Goal: Find specific fact: Find contact information

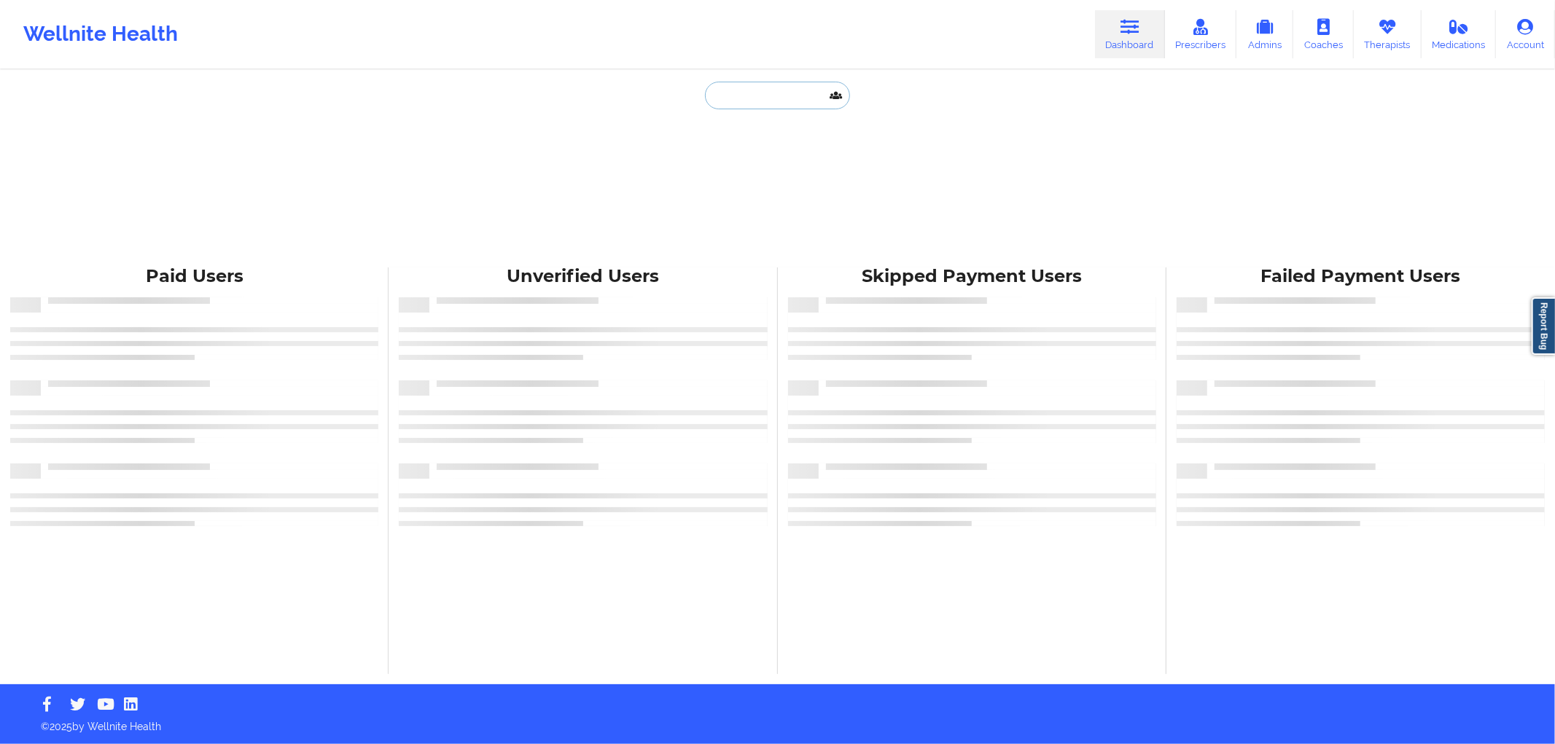
click at [774, 100] on input "text" at bounding box center [777, 96] width 144 height 28
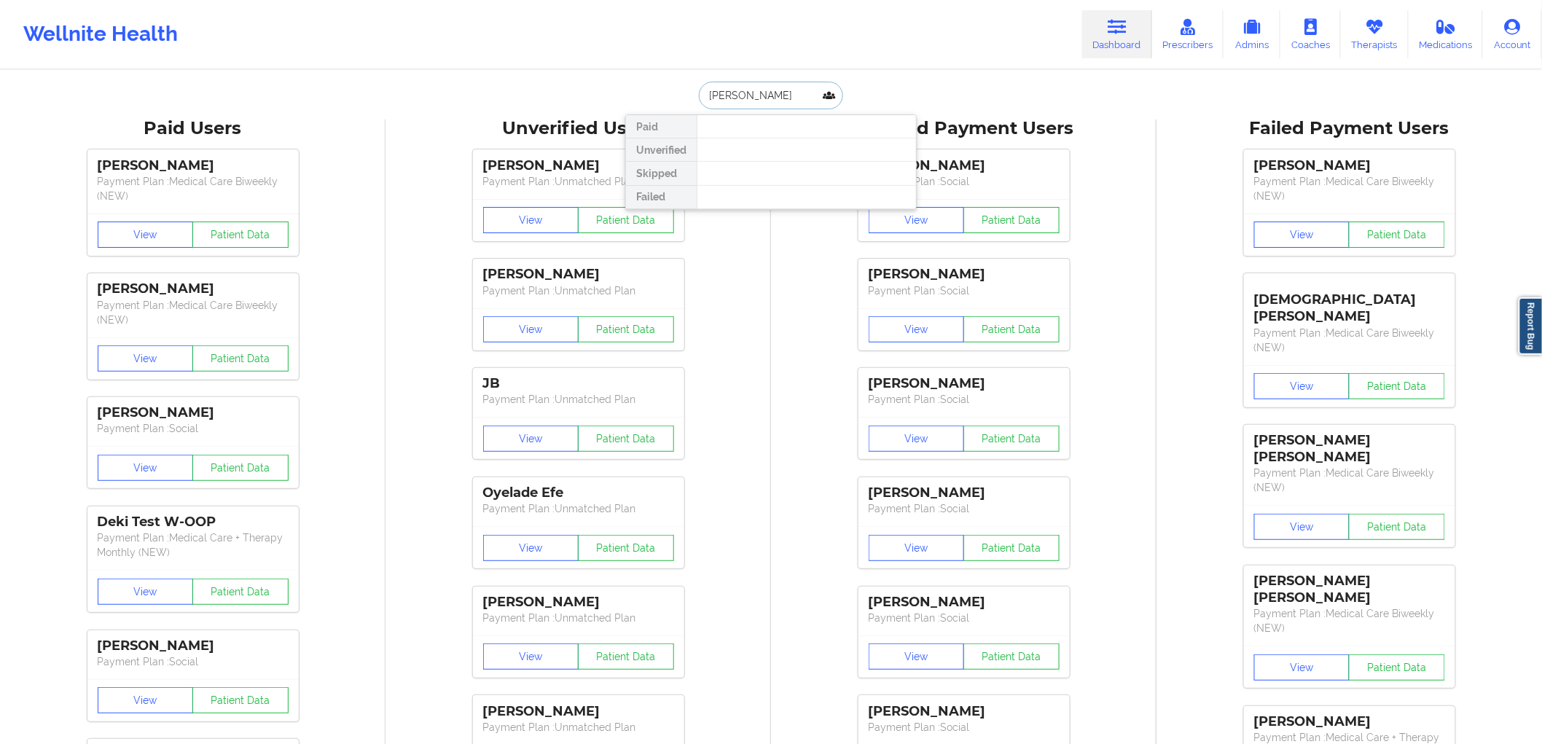
type input "[PERSON_NAME]"
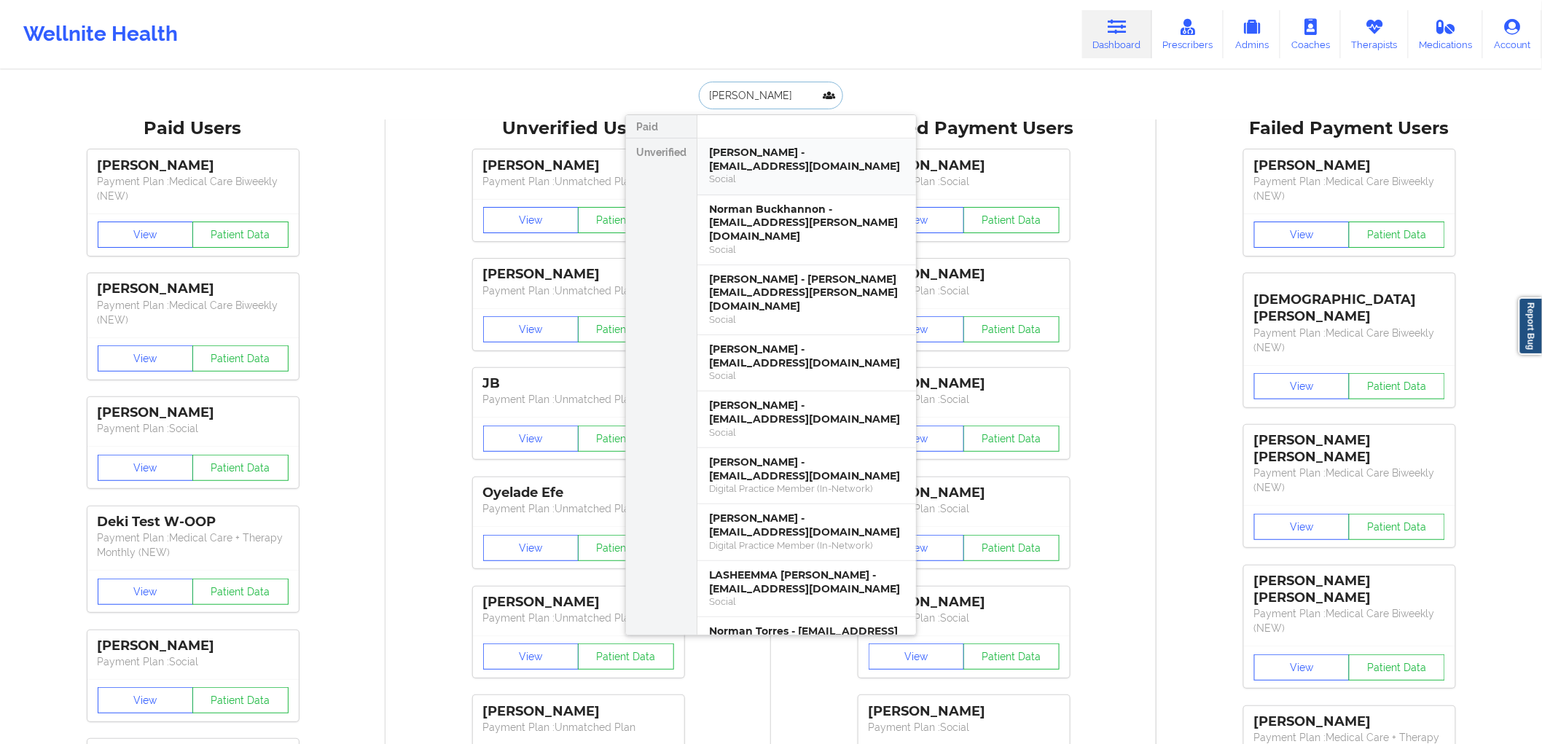
click at [837, 165] on div "[PERSON_NAME] - [EMAIL_ADDRESS][DOMAIN_NAME]" at bounding box center [806, 159] width 195 height 27
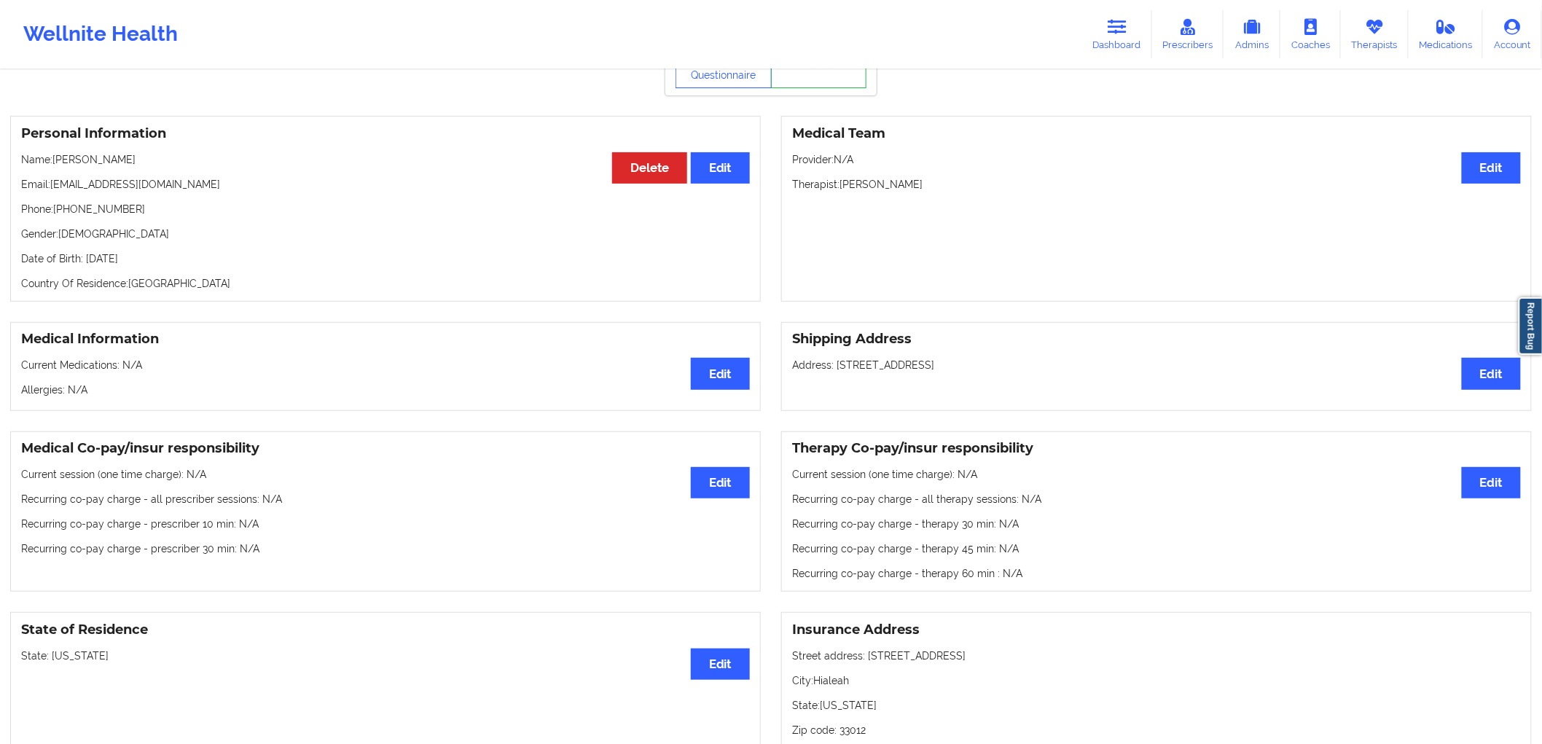
scroll to position [81, 0]
drag, startPoint x: 200, startPoint y: 190, endPoint x: 52, endPoint y: 190, distance: 148.7
click at [52, 190] on p "Email: [EMAIL_ADDRESS][DOMAIN_NAME]" at bounding box center [385, 186] width 729 height 15
copy p "[EMAIL_ADDRESS][DOMAIN_NAME]"
click at [214, 201] on div "Personal Information Edit Delete Name: [PERSON_NAME] Email: [EMAIL_ADDRESS][DOM…" at bounding box center [385, 210] width 751 height 186
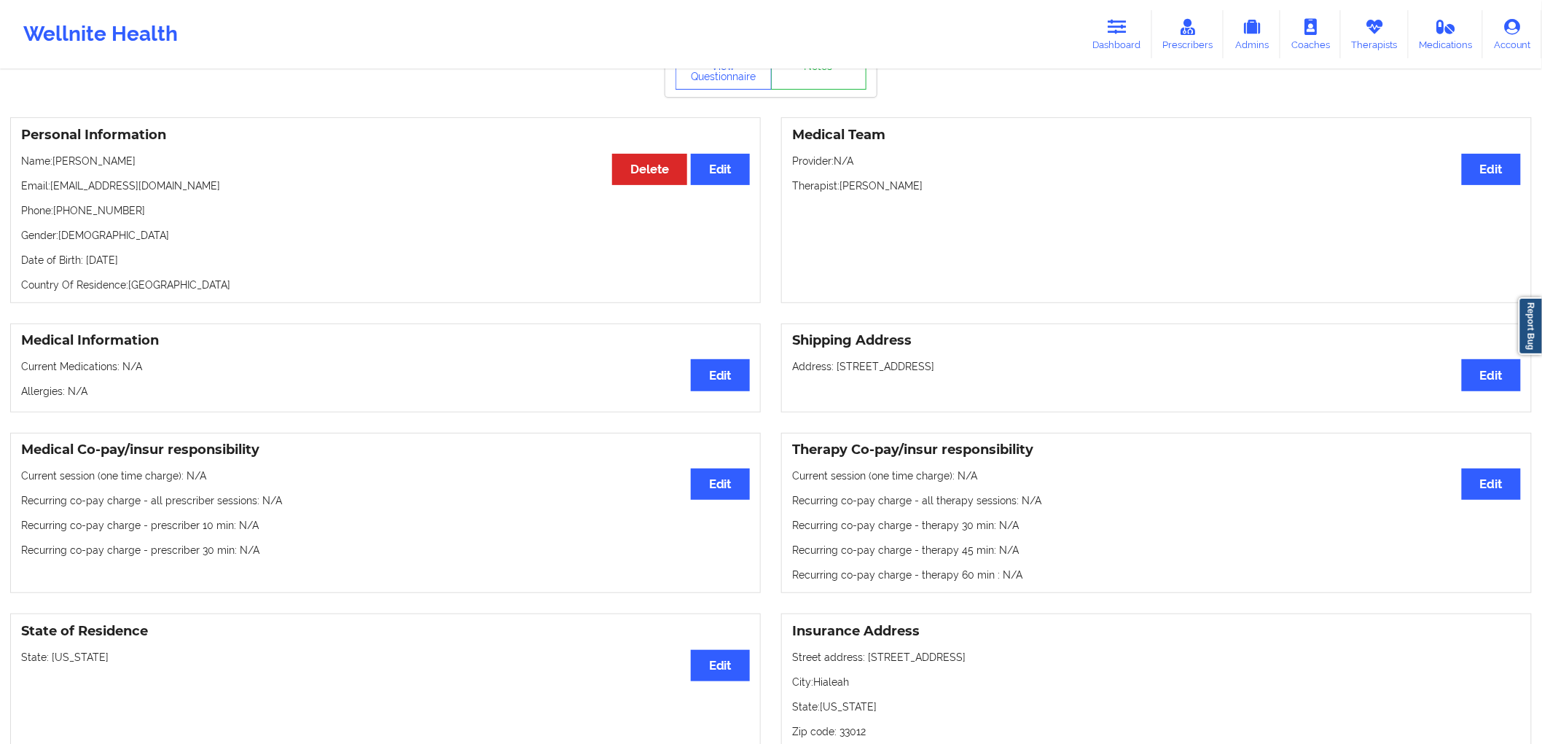
drag, startPoint x: 140, startPoint y: 166, endPoint x: 98, endPoint y: 164, distance: 41.6
click at [98, 164] on p "Name: [PERSON_NAME]" at bounding box center [385, 161] width 729 height 15
copy p "[PERSON_NAME]"
drag, startPoint x: 159, startPoint y: 215, endPoint x: 56, endPoint y: 212, distance: 102.8
click at [56, 212] on p "Phone: [PHONE_NUMBER]" at bounding box center [385, 210] width 729 height 15
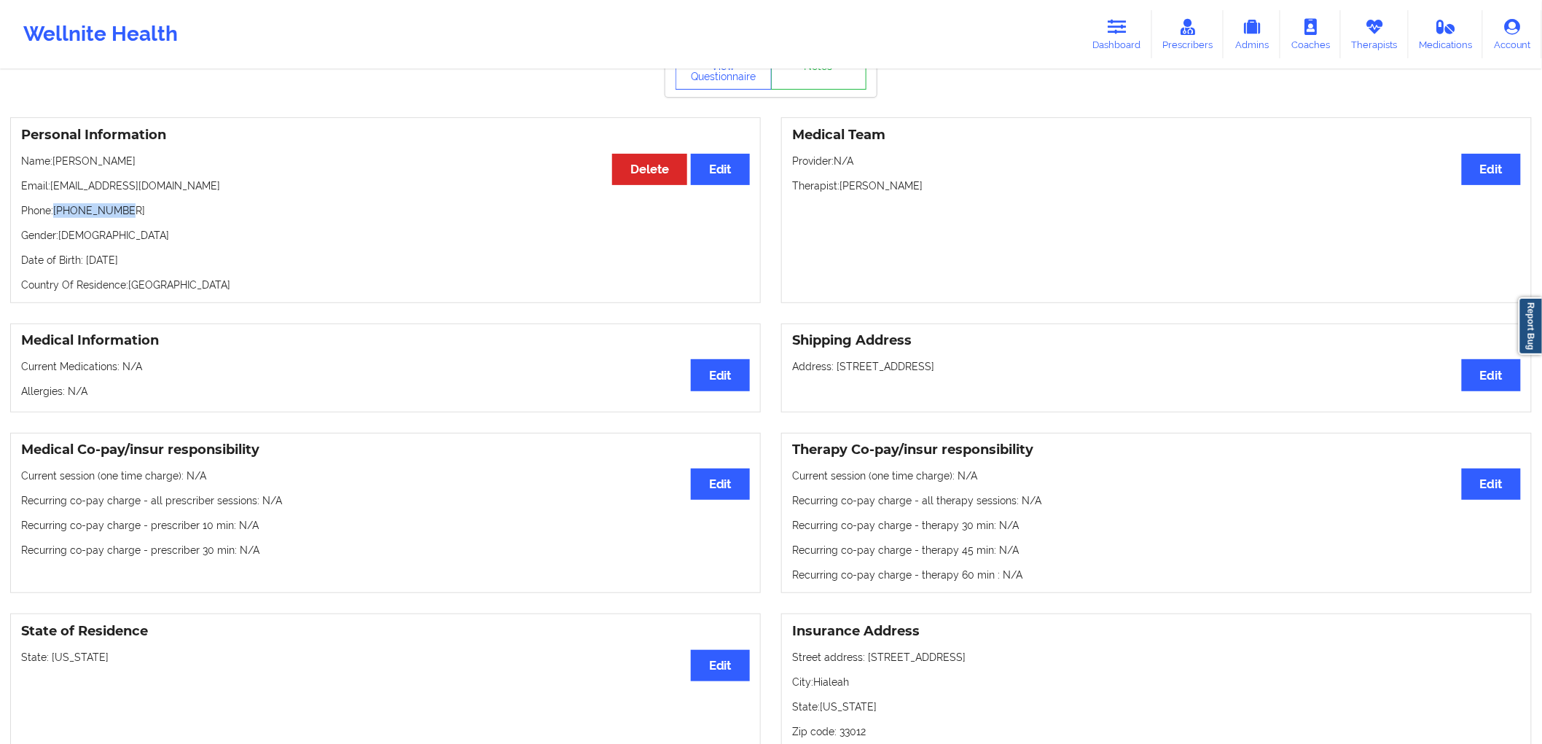
copy p "[PHONE_NUMBER]"
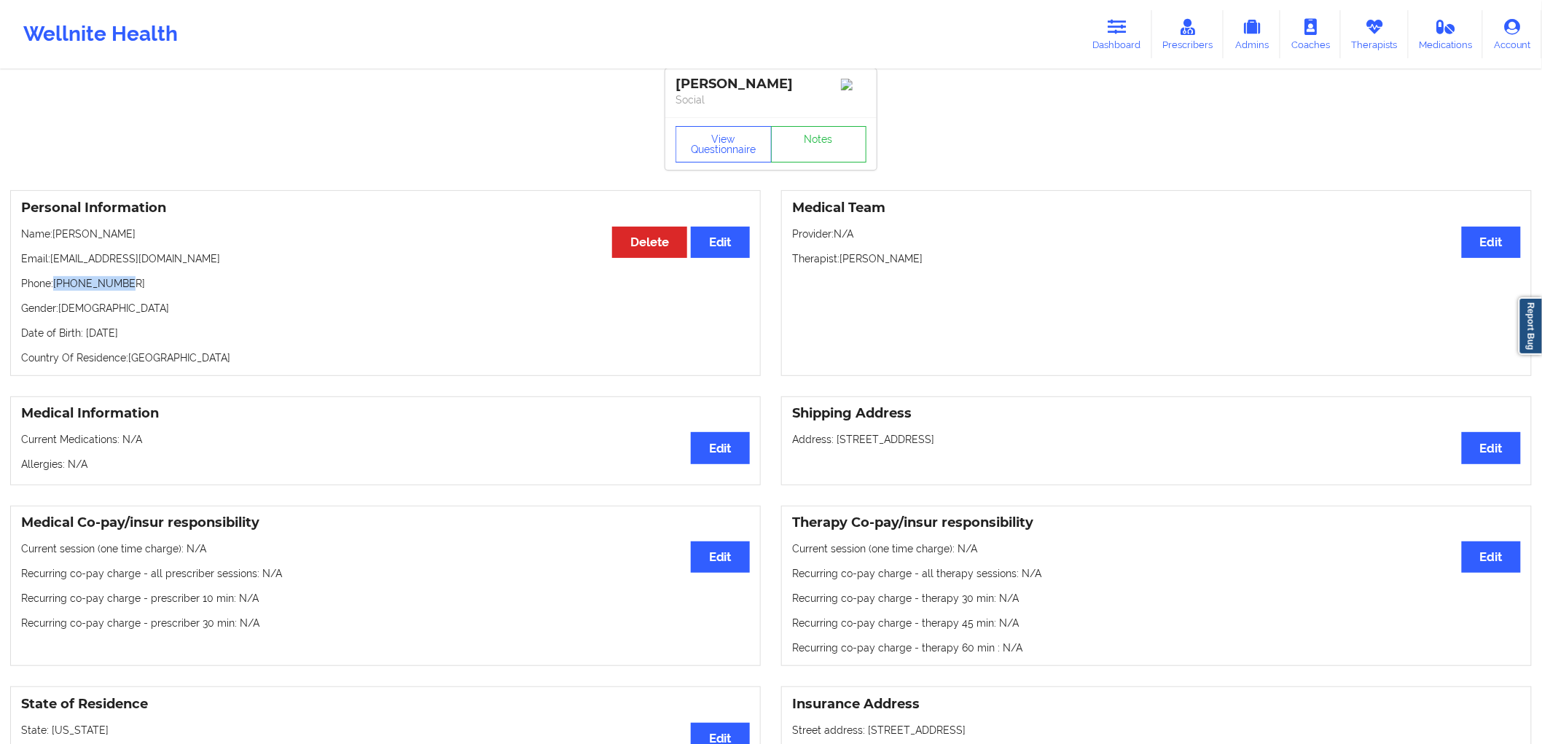
scroll to position [0, 0]
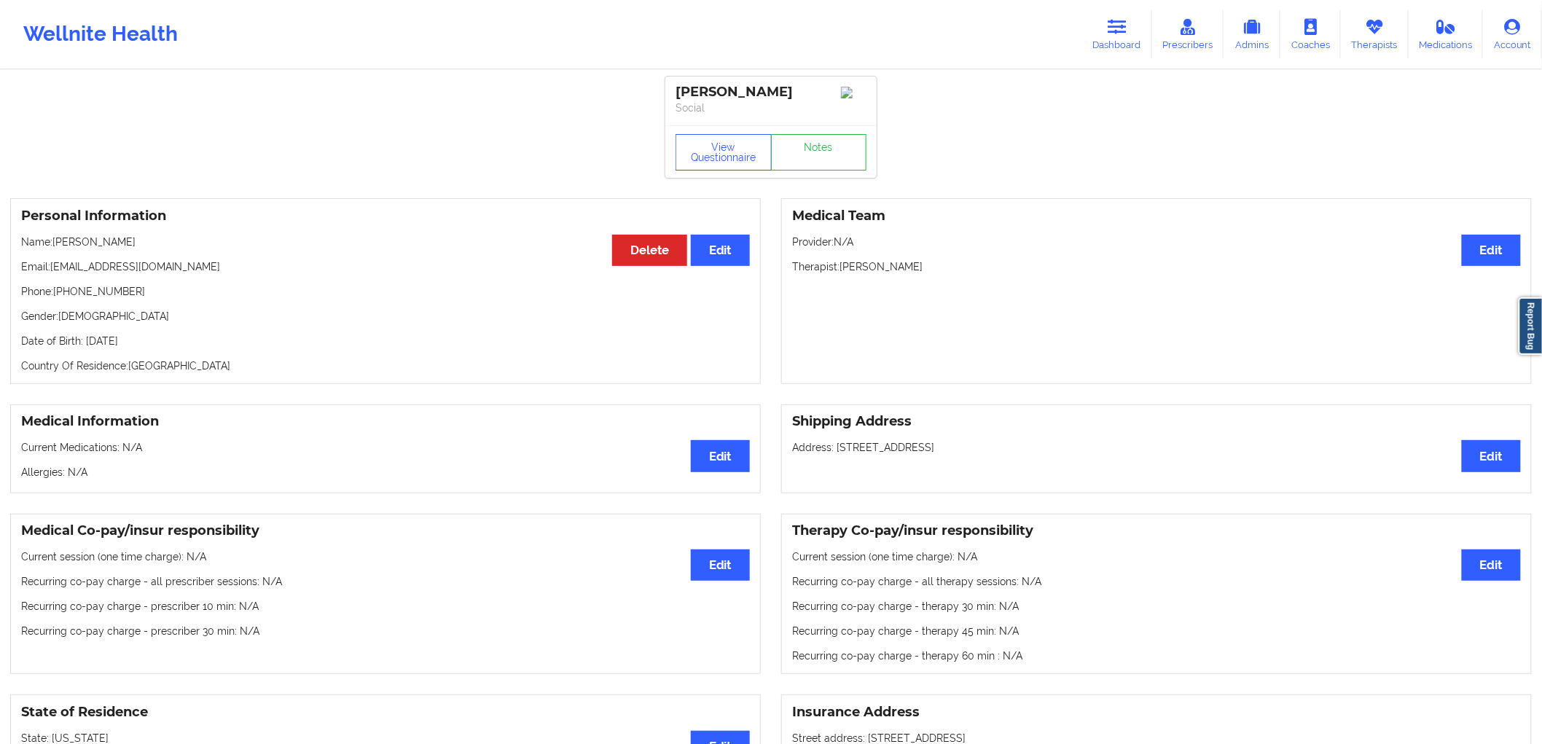
drag, startPoint x: 1030, startPoint y: 23, endPoint x: 1071, endPoint y: 19, distance: 41.7
click at [1036, 20] on div "Wellnite Health Dashboard Prescribers Admins Coaches Therapists Medications Acc…" at bounding box center [771, 34] width 1542 height 58
drag, startPoint x: 1071, startPoint y: 19, endPoint x: 1079, endPoint y: 20, distance: 8.1
click at [1074, 19] on div "Wellnite Health Dashboard Prescribers Admins Coaches Therapists Medications Acc…" at bounding box center [771, 34] width 1542 height 58
click at [1104, 50] on link "Dashboard" at bounding box center [1117, 34] width 70 height 48
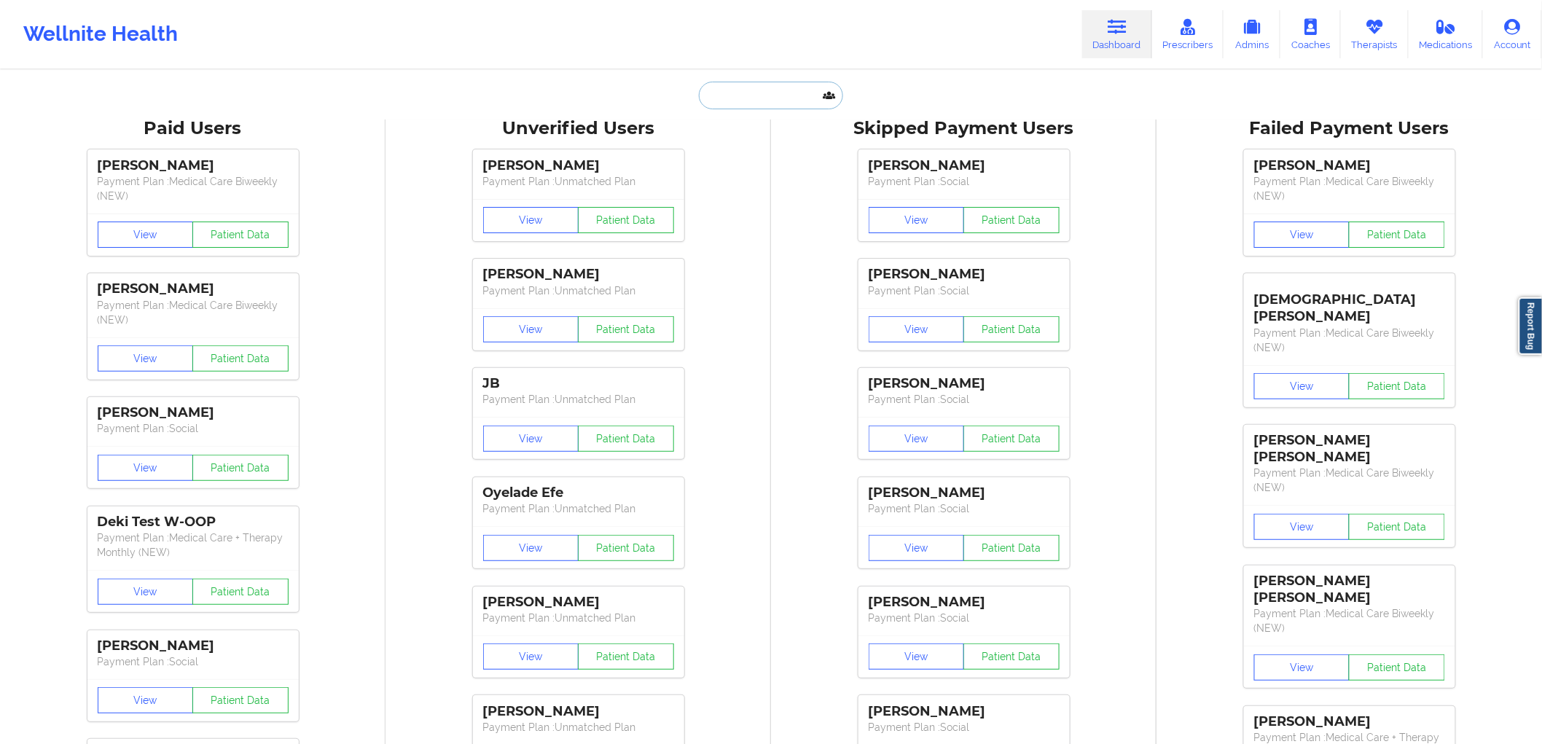
click at [726, 82] on input "text" at bounding box center [771, 96] width 144 height 28
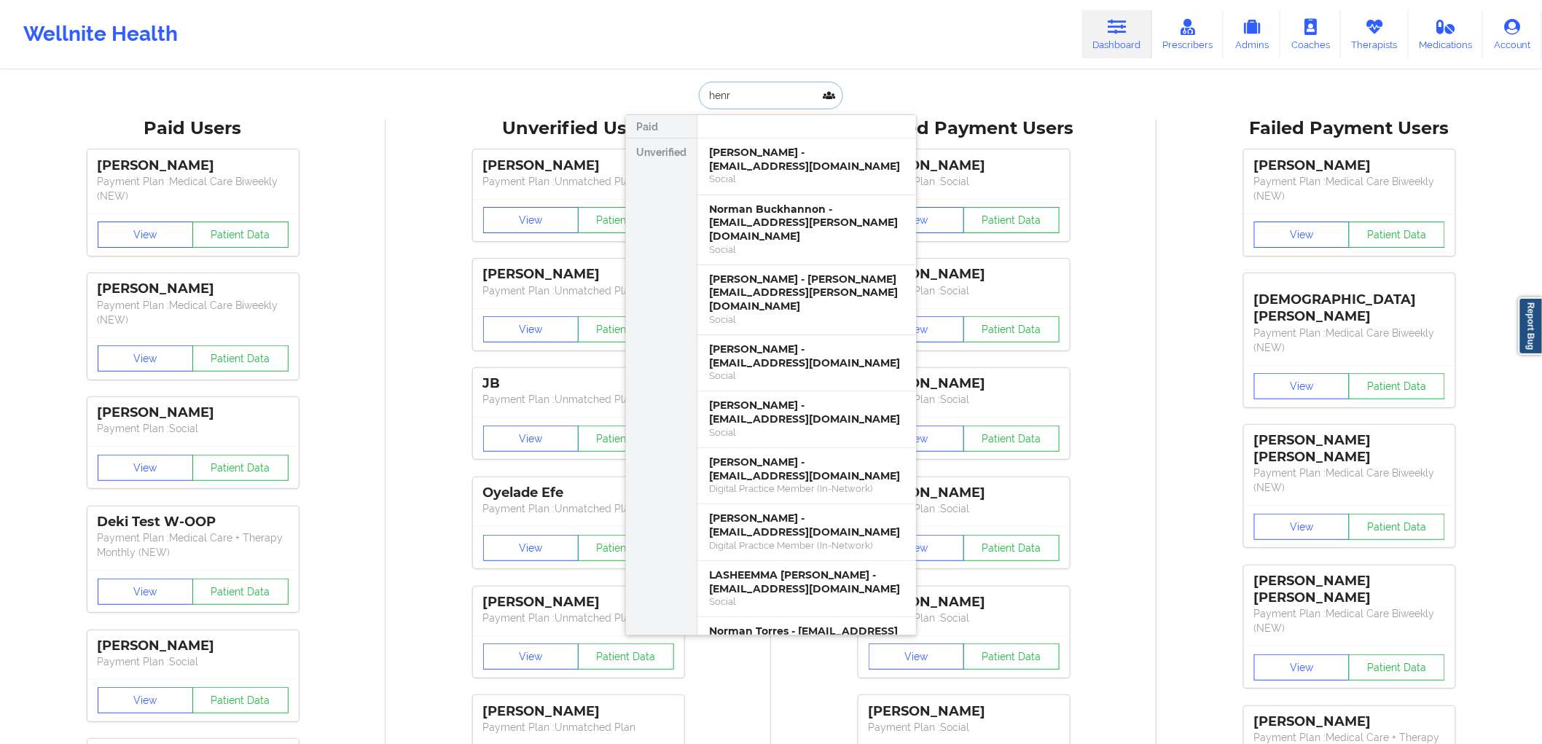
type input "henry"
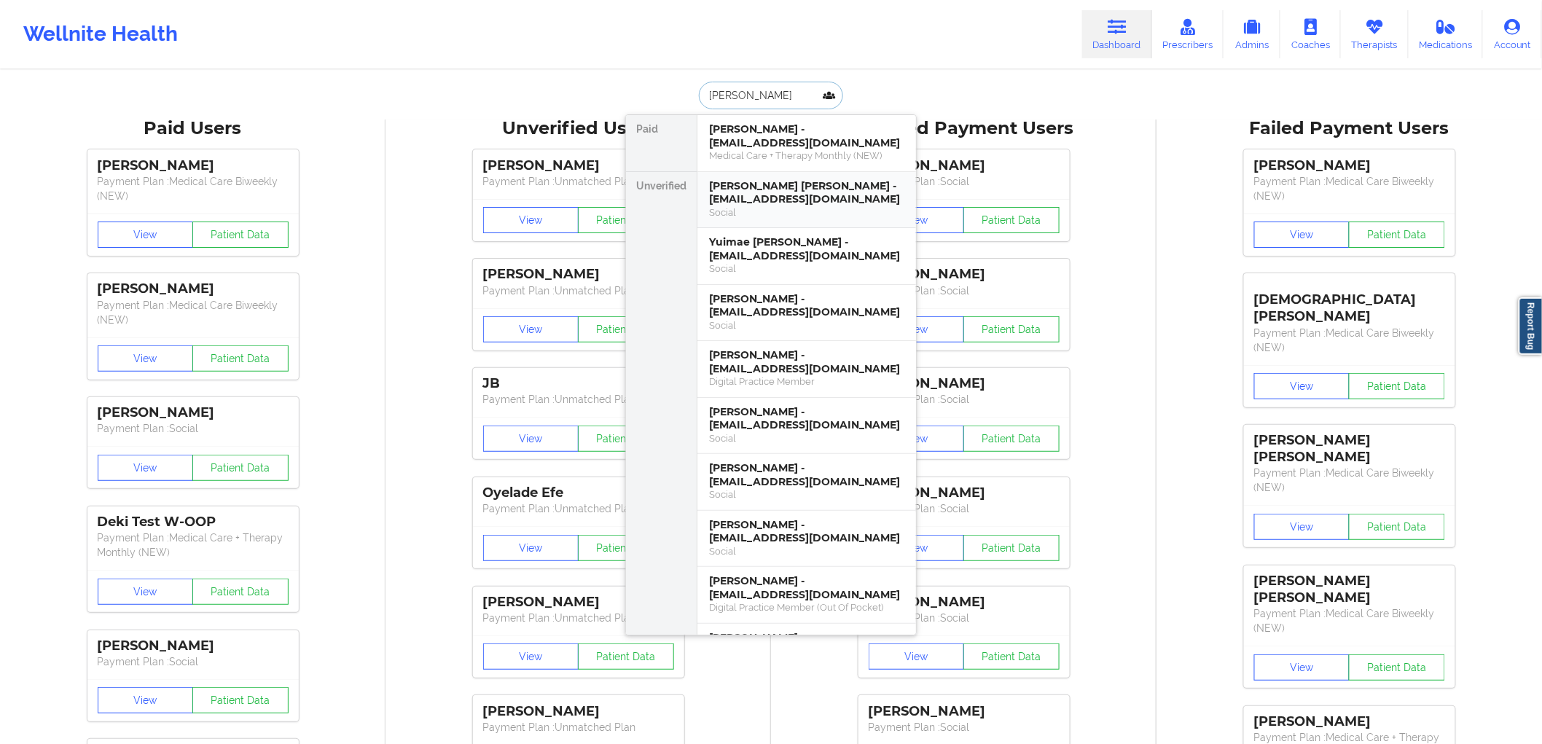
click at [794, 199] on div "Henry Anthony Martinez - h.martinez198629@gmail.com" at bounding box center [806, 192] width 195 height 27
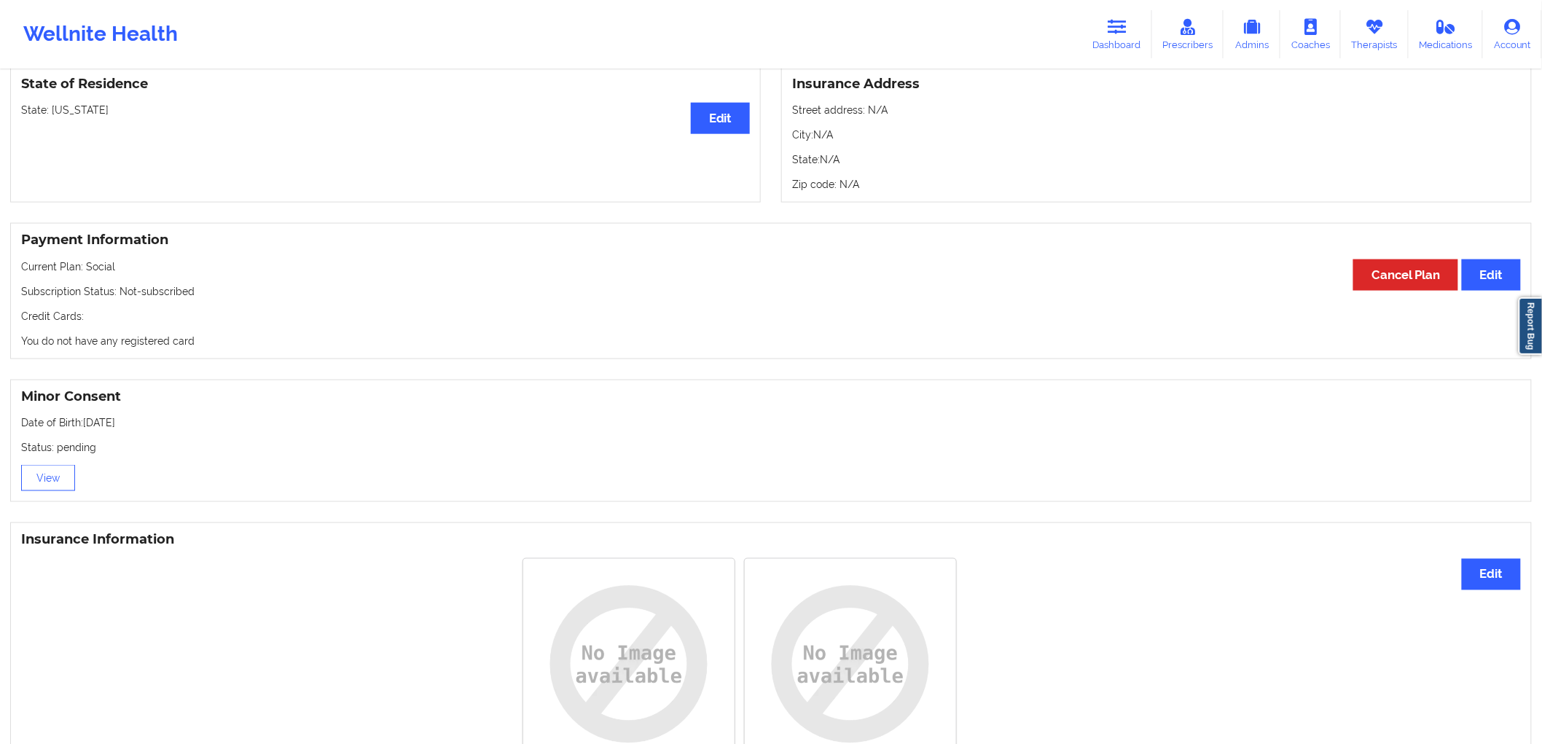
scroll to position [647, 0]
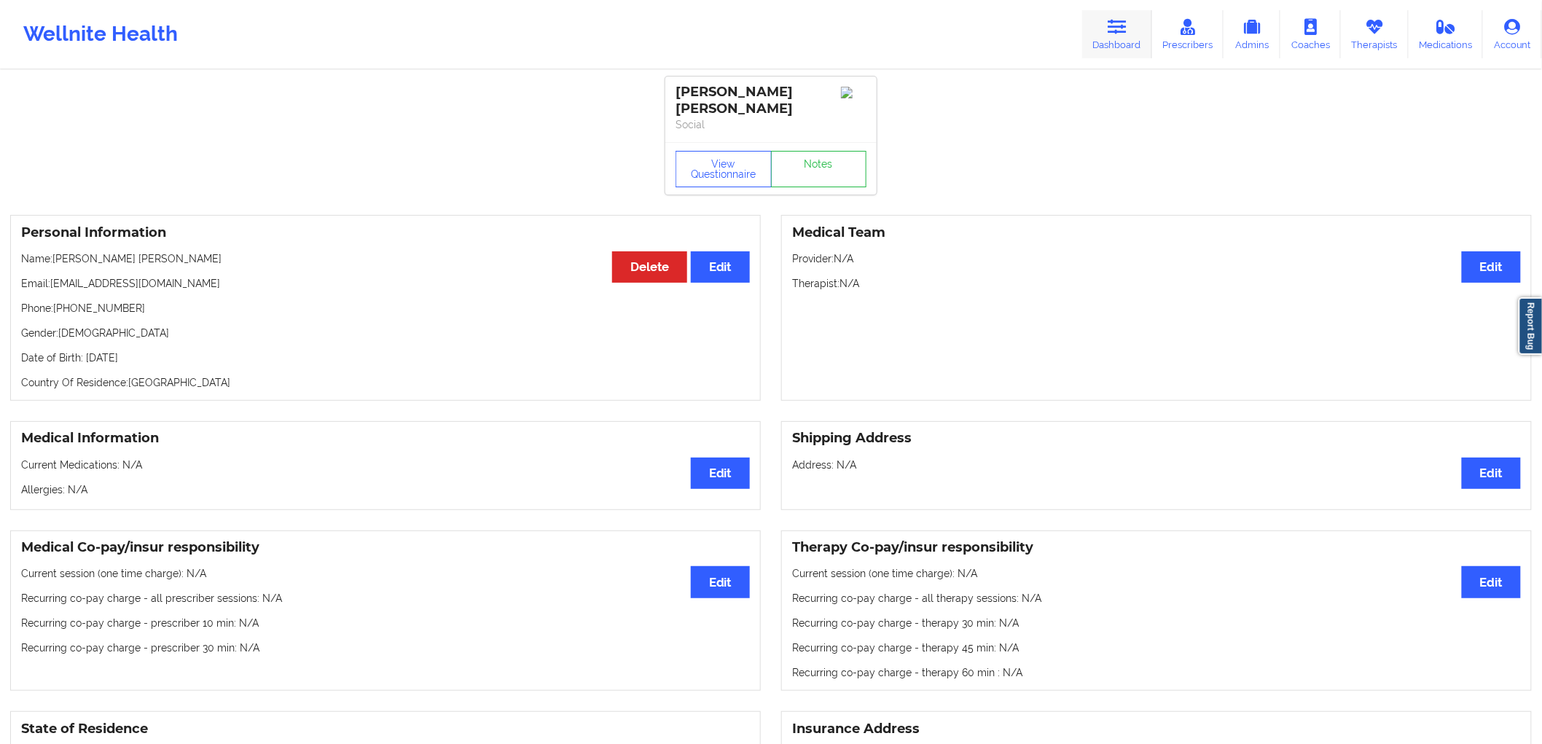
click at [1124, 37] on link "Dashboard" at bounding box center [1117, 34] width 70 height 48
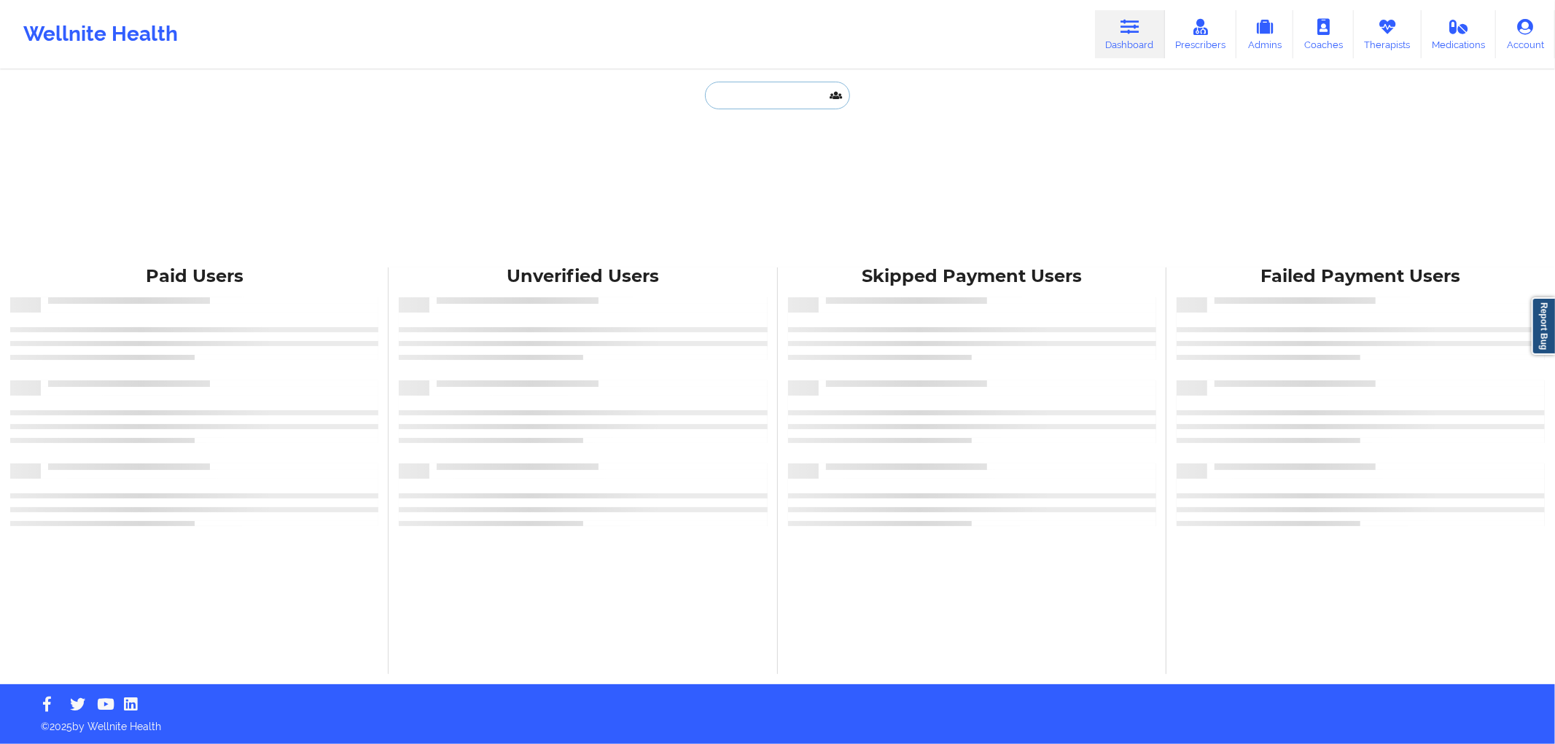
click at [754, 91] on input "text" at bounding box center [777, 96] width 144 height 28
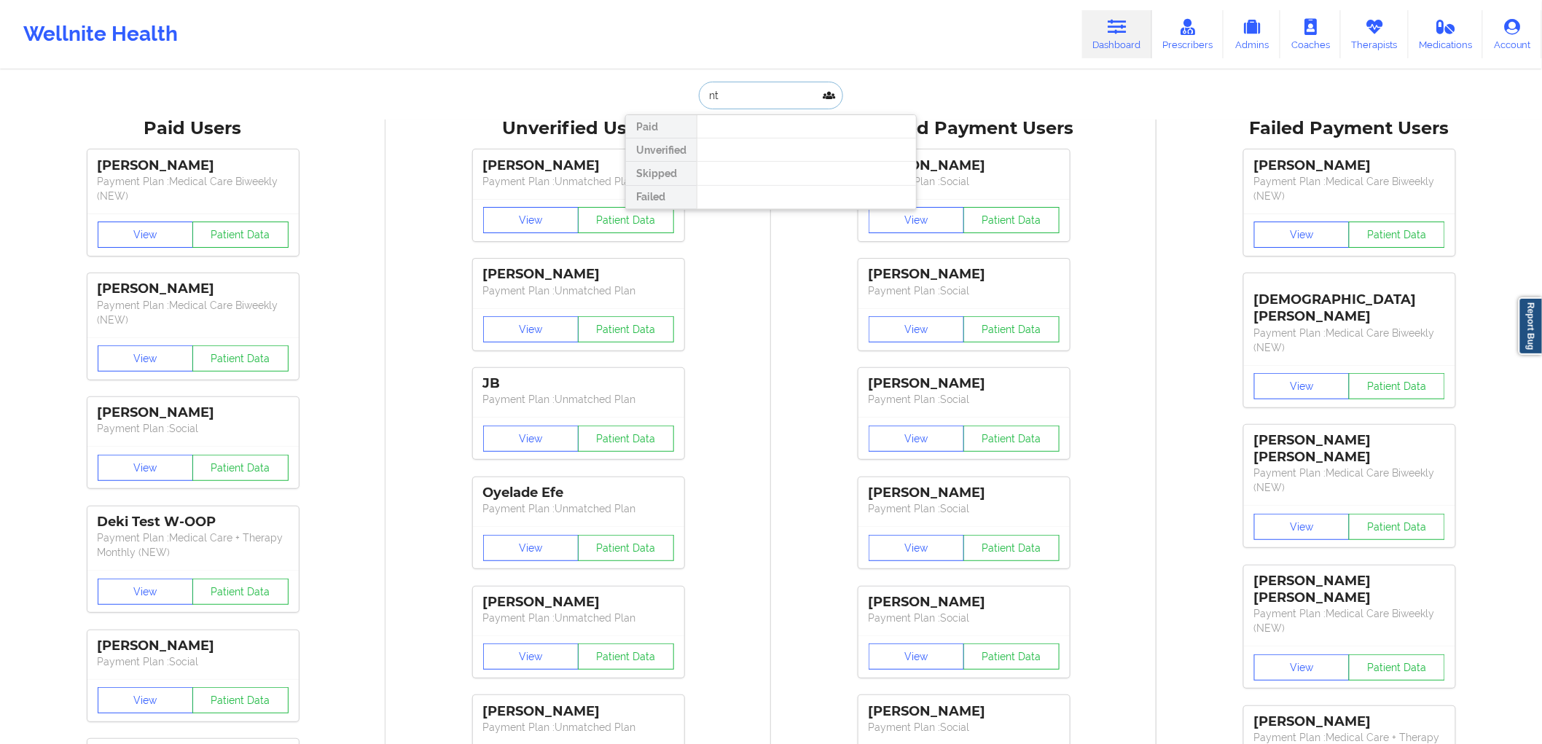
type input "n"
type input "[PERSON_NAME]"
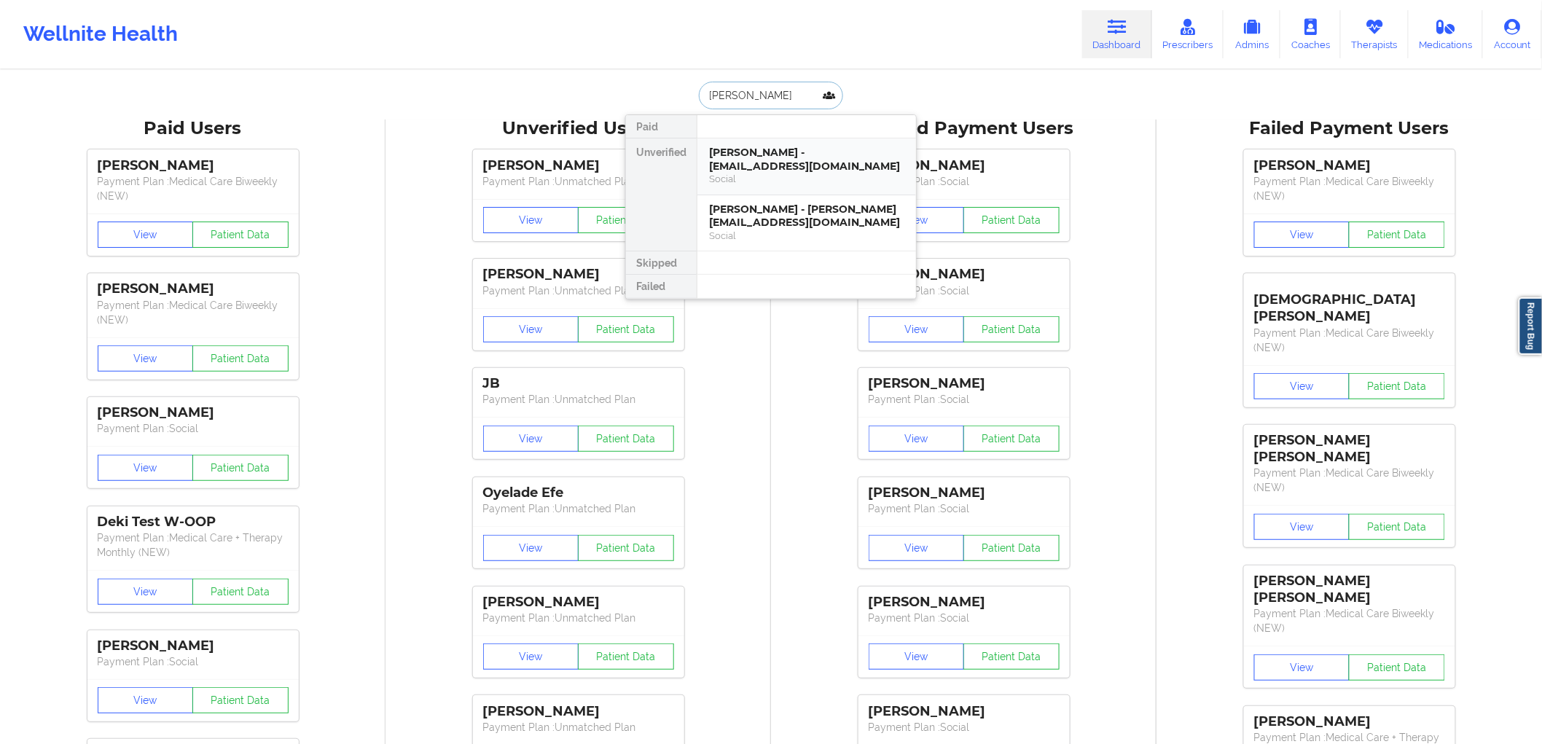
click at [792, 155] on div "[PERSON_NAME] - [EMAIL_ADDRESS][DOMAIN_NAME]" at bounding box center [806, 159] width 195 height 27
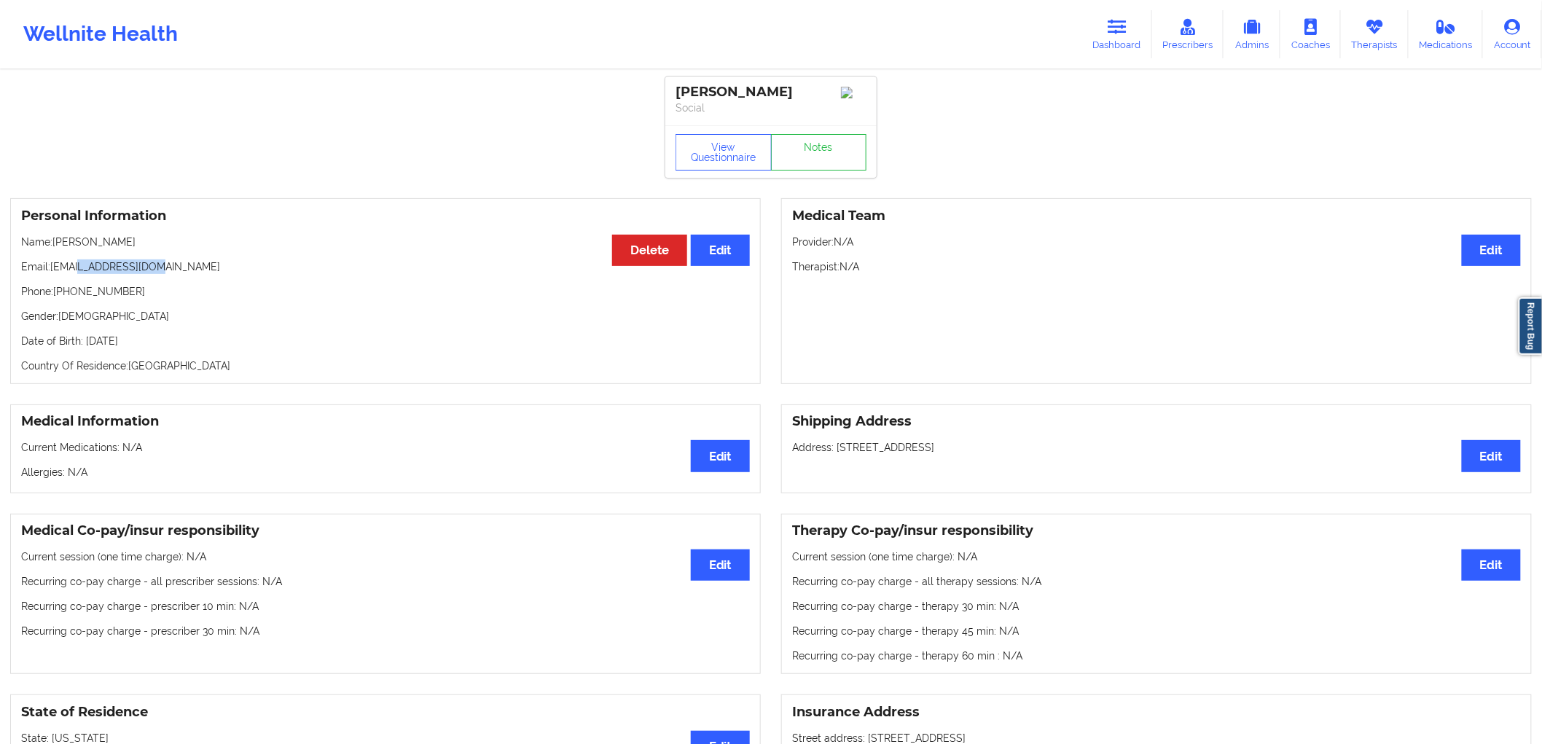
drag, startPoint x: 176, startPoint y: 261, endPoint x: 104, endPoint y: 274, distance: 72.6
click at [77, 270] on p "Email: [EMAIL_ADDRESS][DOMAIN_NAME]" at bounding box center [385, 266] width 729 height 15
drag, startPoint x: 141, startPoint y: 281, endPoint x: 134, endPoint y: 289, distance: 10.4
click at [141, 281] on div "Personal Information Edit Delete Name: [PERSON_NAME] Email: [EMAIL_ADDRESS][DOM…" at bounding box center [385, 291] width 751 height 186
drag, startPoint x: 134, startPoint y: 289, endPoint x: 55, endPoint y: 288, distance: 78.7
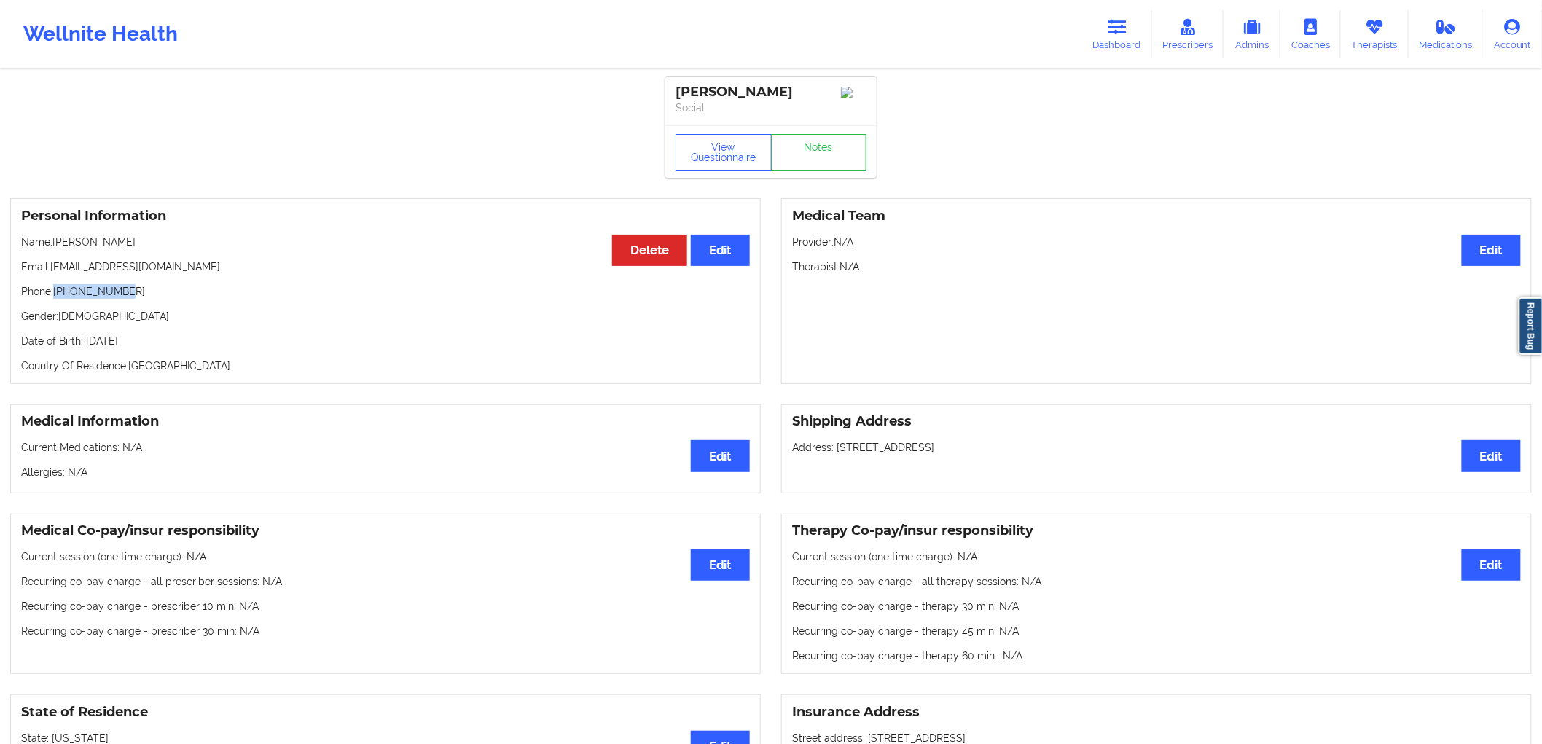
click at [55, 288] on p "Phone: [PHONE_NUMBER]" at bounding box center [385, 291] width 729 height 15
drag, startPoint x: 165, startPoint y: 270, endPoint x: 52, endPoint y: 270, distance: 112.2
click at [52, 270] on p "Email: [EMAIL_ADDRESS][DOMAIN_NAME]" at bounding box center [385, 266] width 729 height 15
copy p "[EMAIL_ADDRESS][DOMAIN_NAME]"
click at [1127, 30] on icon at bounding box center [1117, 27] width 19 height 16
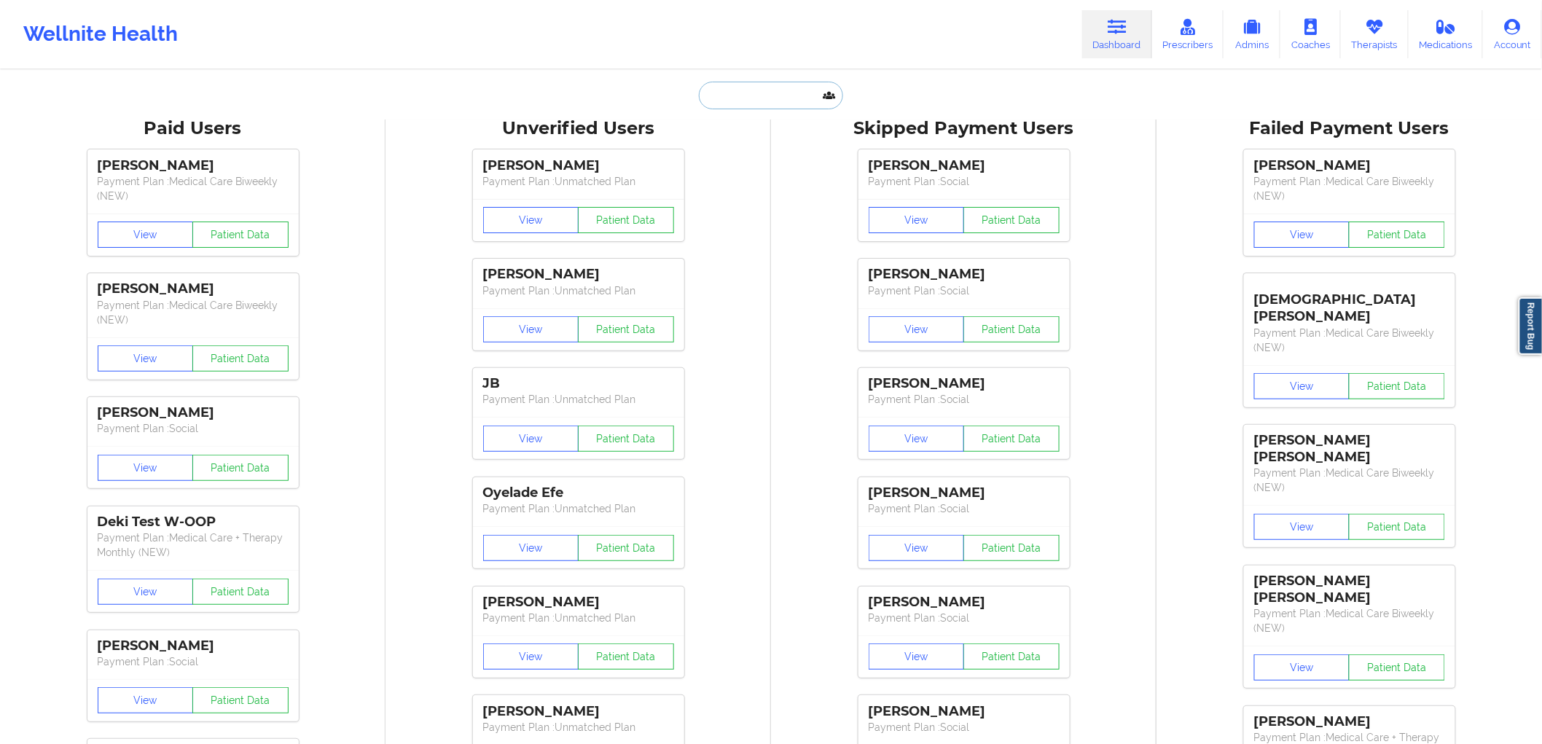
click at [785, 102] on input "text" at bounding box center [771, 96] width 144 height 28
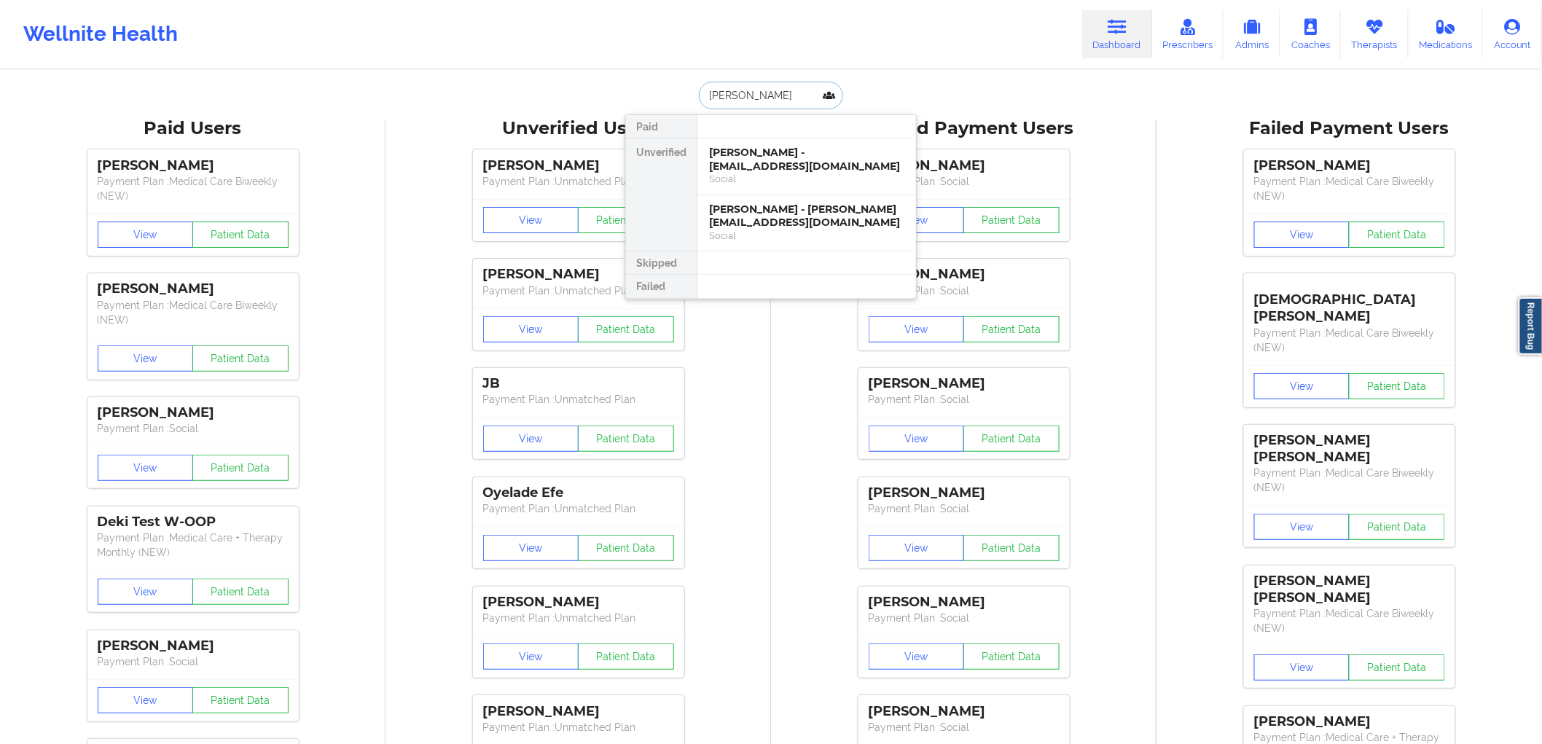
type input "[PERSON_NAME]"
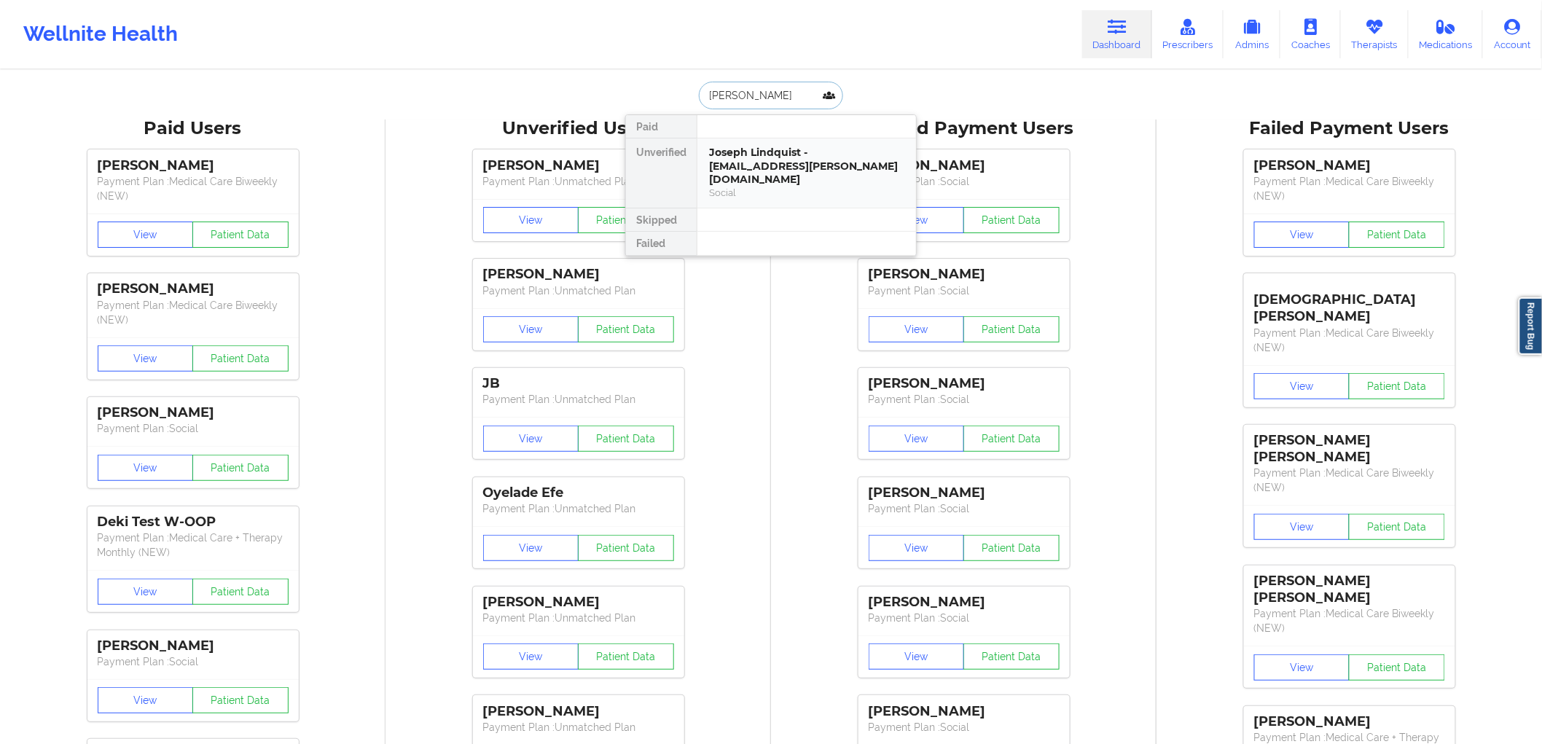
click at [796, 155] on div "Joseph Lindquist - [EMAIL_ADDRESS][PERSON_NAME][DOMAIN_NAME]" at bounding box center [806, 166] width 195 height 41
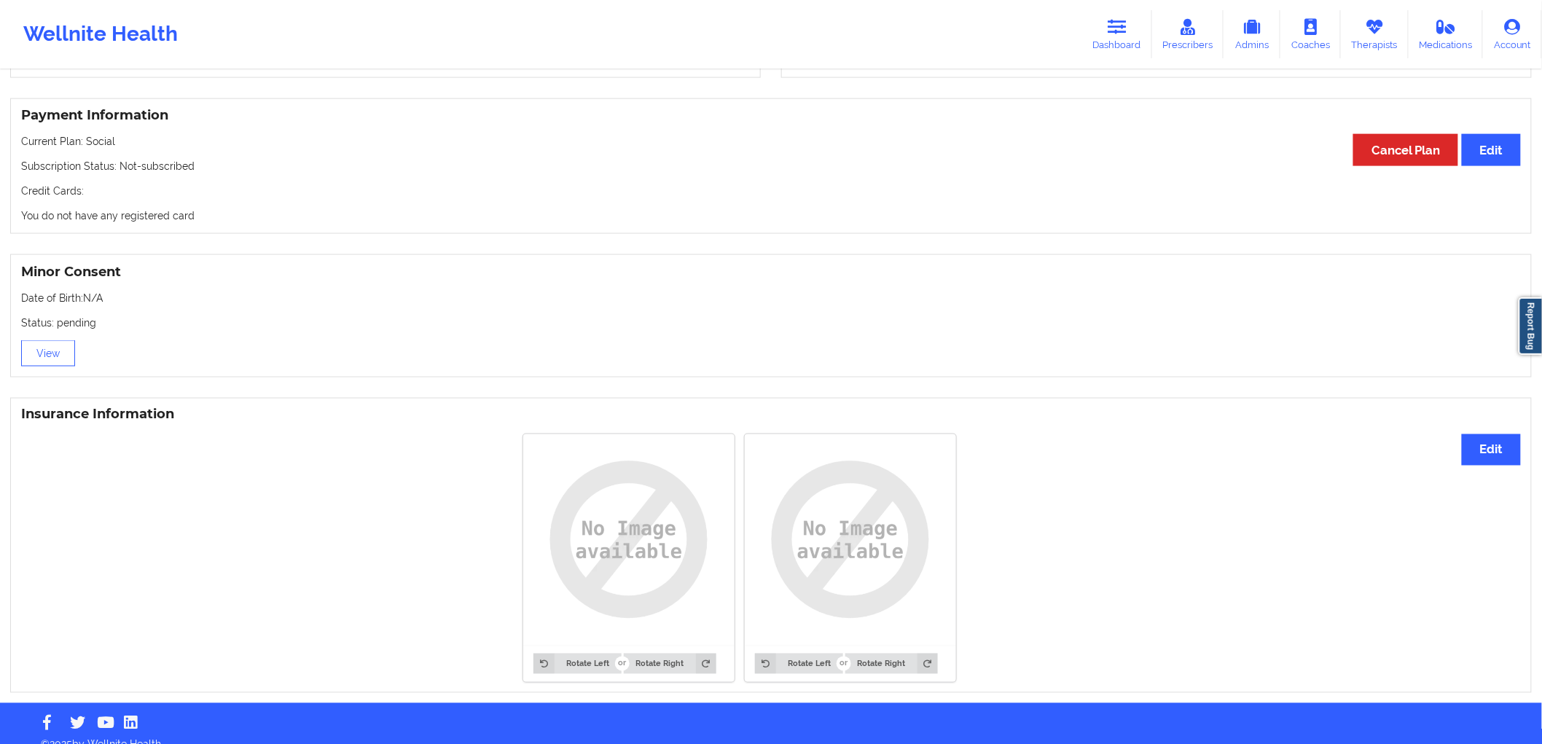
scroll to position [777, 0]
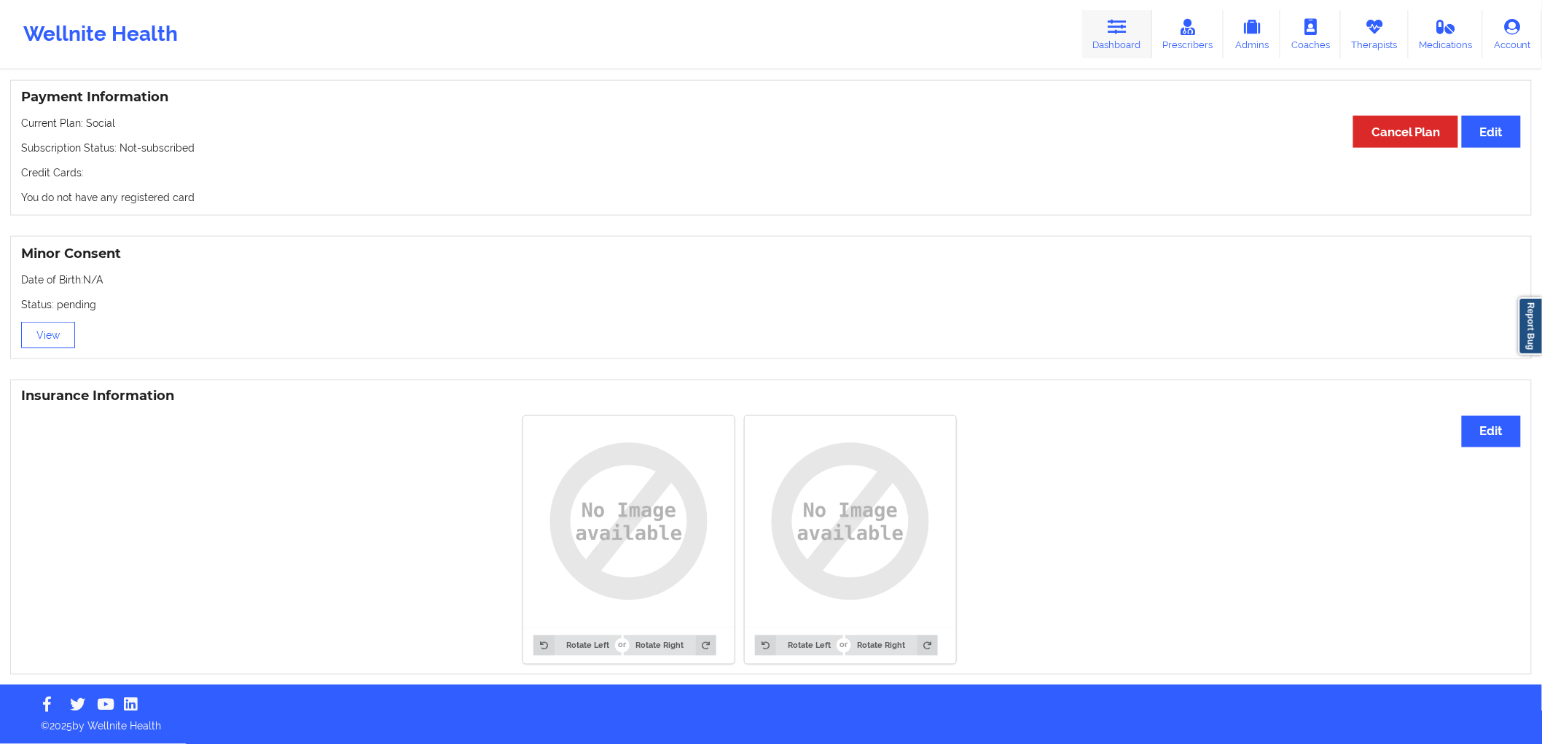
click at [1109, 20] on link "Dashboard" at bounding box center [1117, 34] width 70 height 48
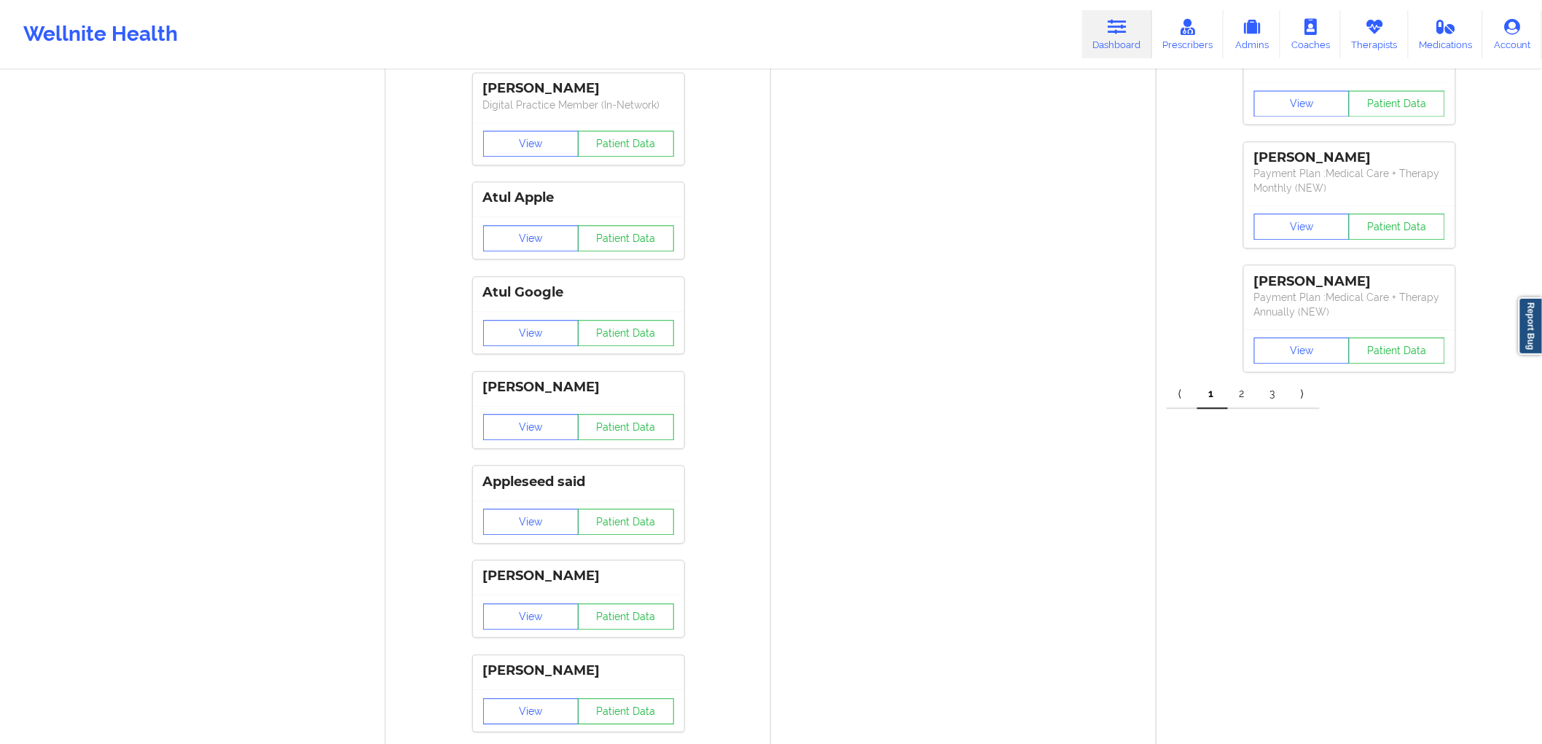
scroll to position [1376, 0]
